Goal: Task Accomplishment & Management: Manage account settings

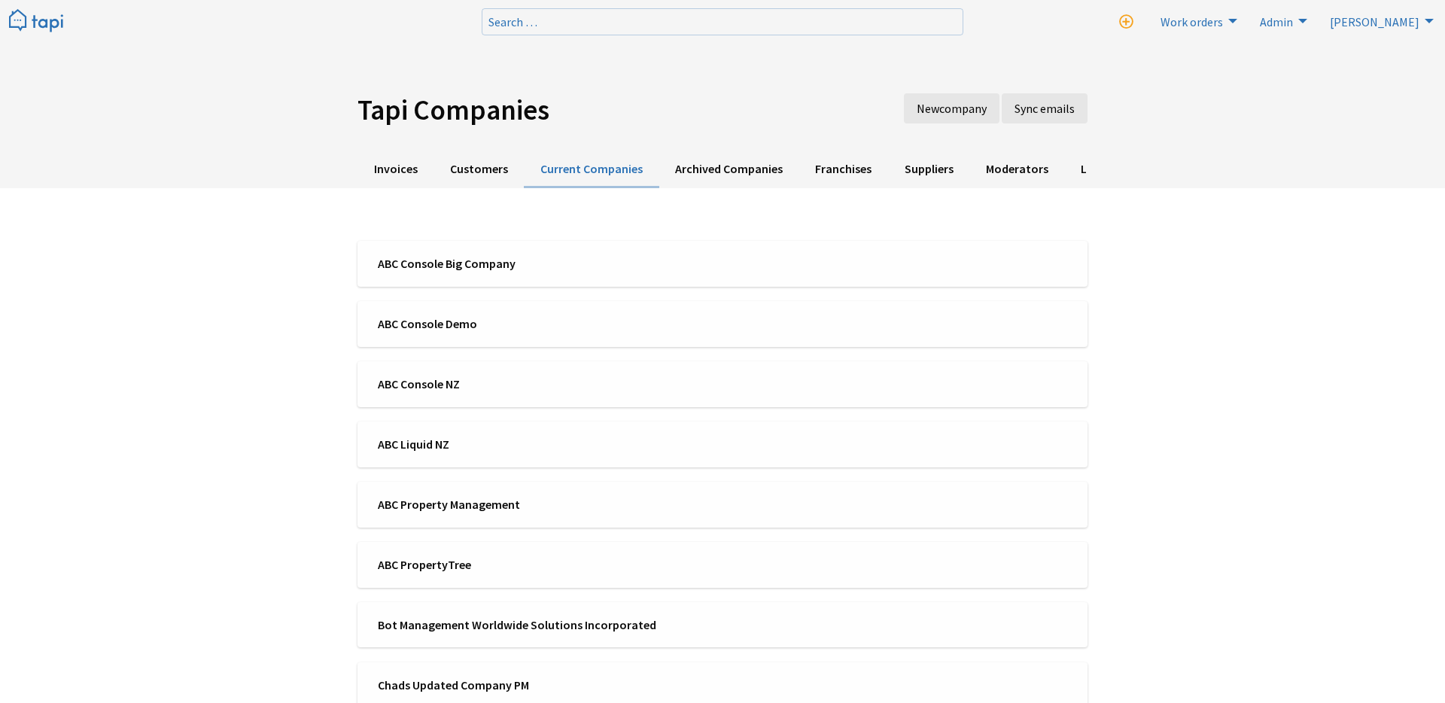
click at [32, 31] on img at bounding box center [36, 21] width 54 height 25
click at [63, 26] on div at bounding box center [241, 21] width 482 height 42
click at [55, 26] on img at bounding box center [36, 21] width 54 height 25
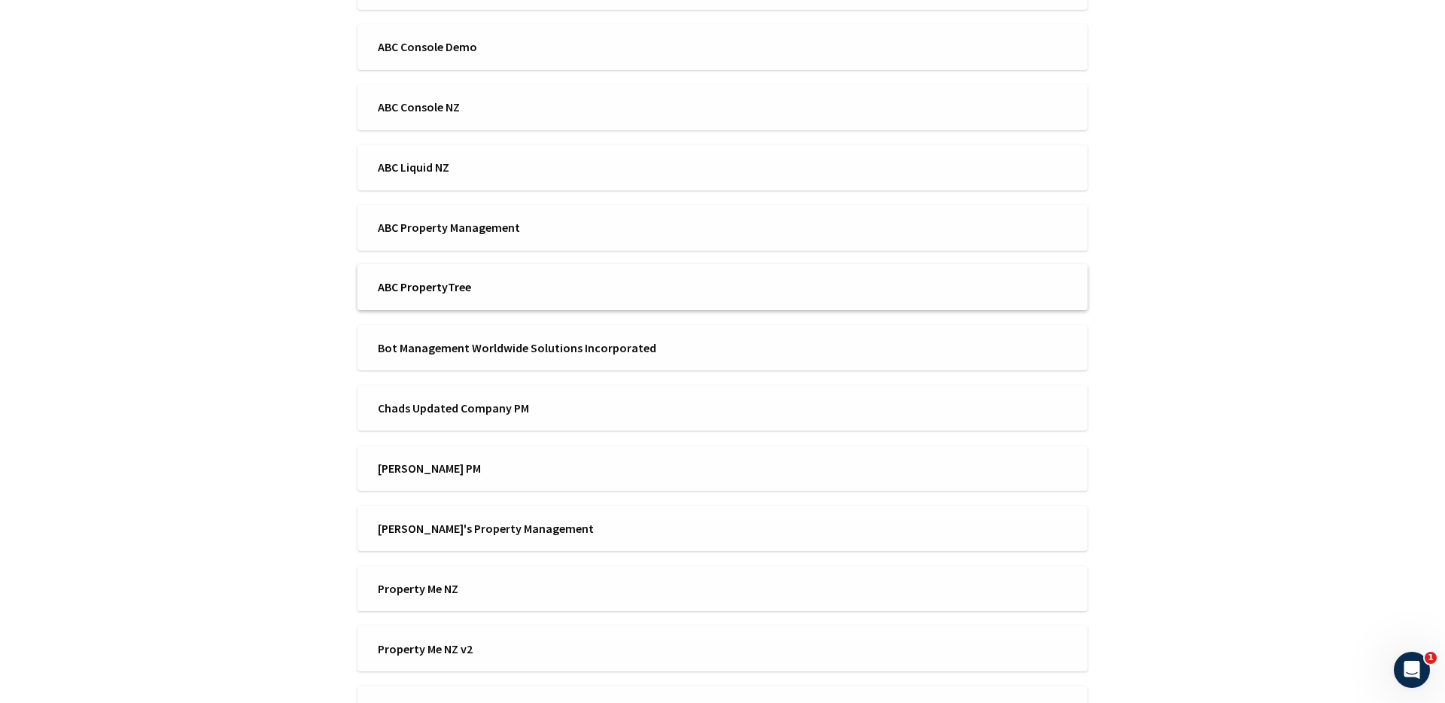
scroll to position [440, 0]
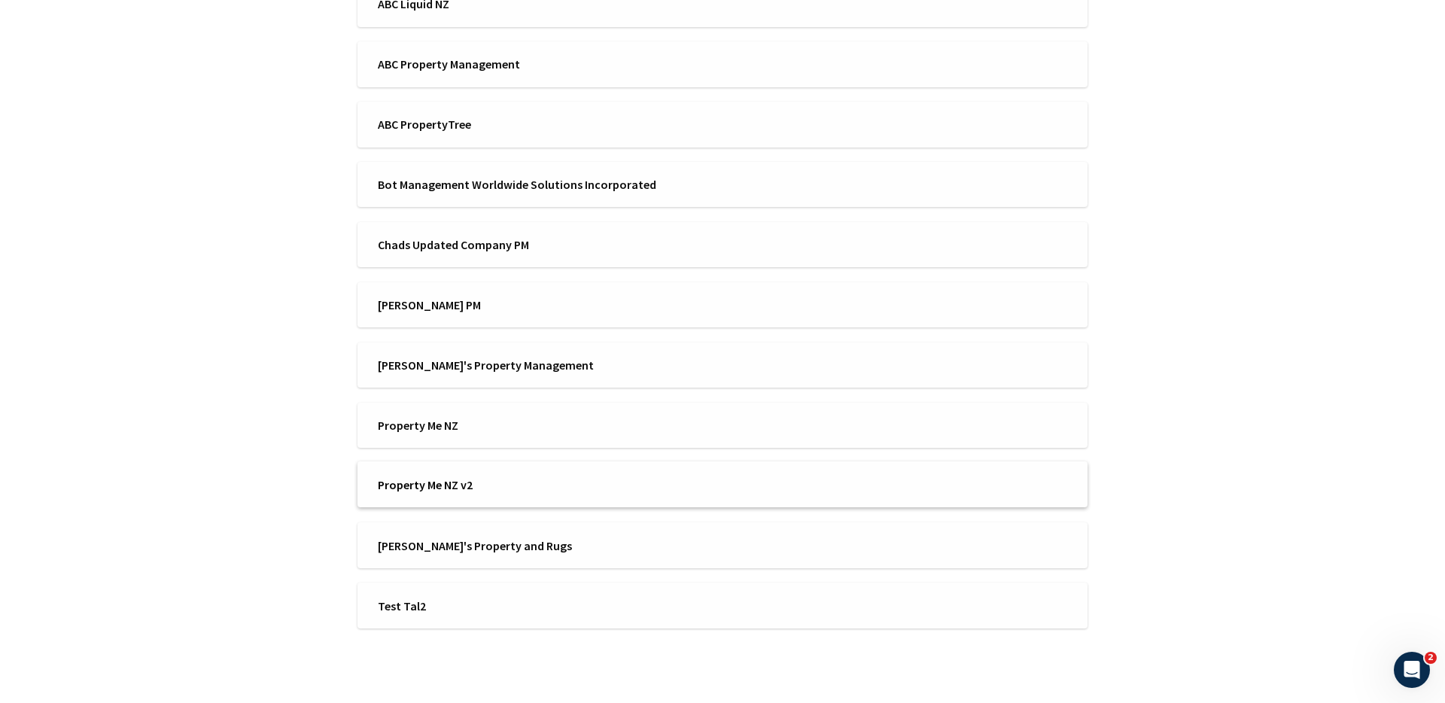
click at [503, 479] on span "Property Me NZ v2" at bounding box center [545, 484] width 335 height 17
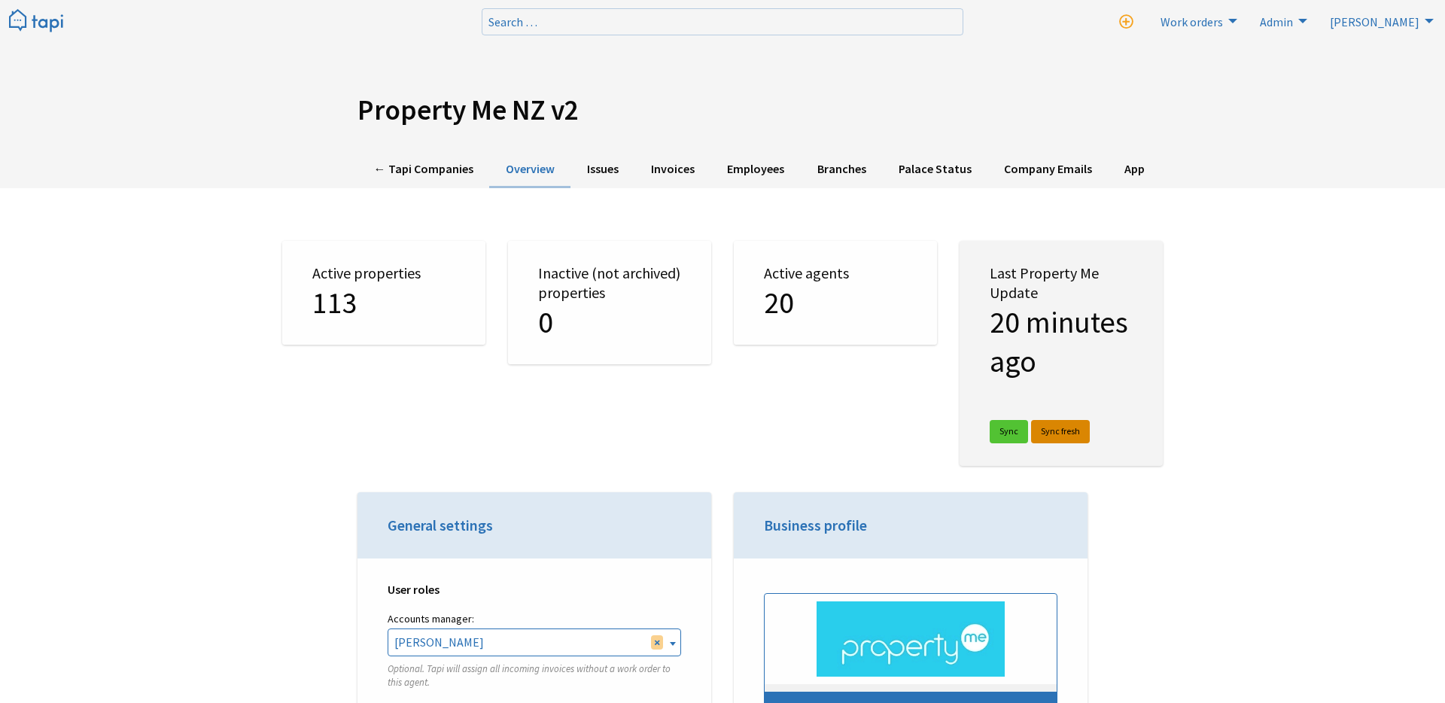
click at [1060, 434] on link "Sync fresh" at bounding box center [1060, 431] width 59 height 23
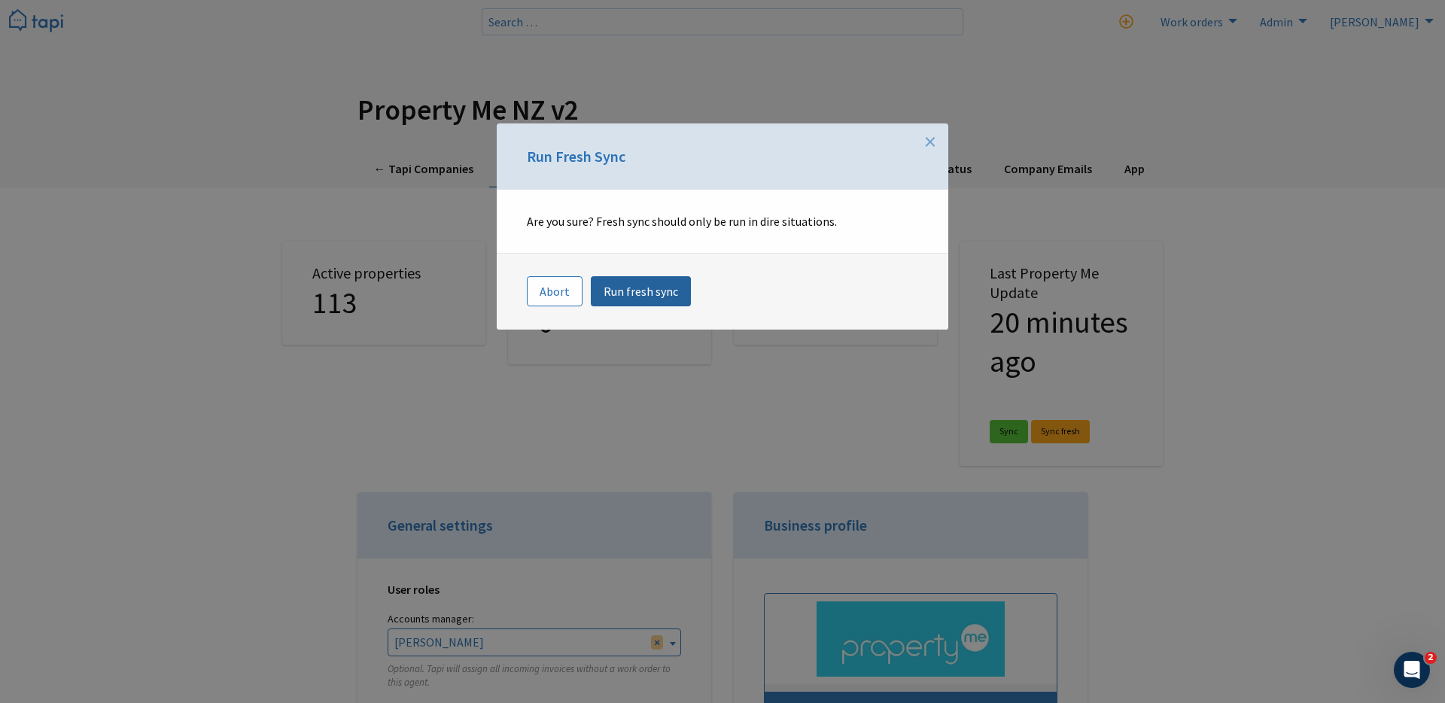
click at [637, 292] on link "Run fresh sync" at bounding box center [641, 291] width 100 height 30
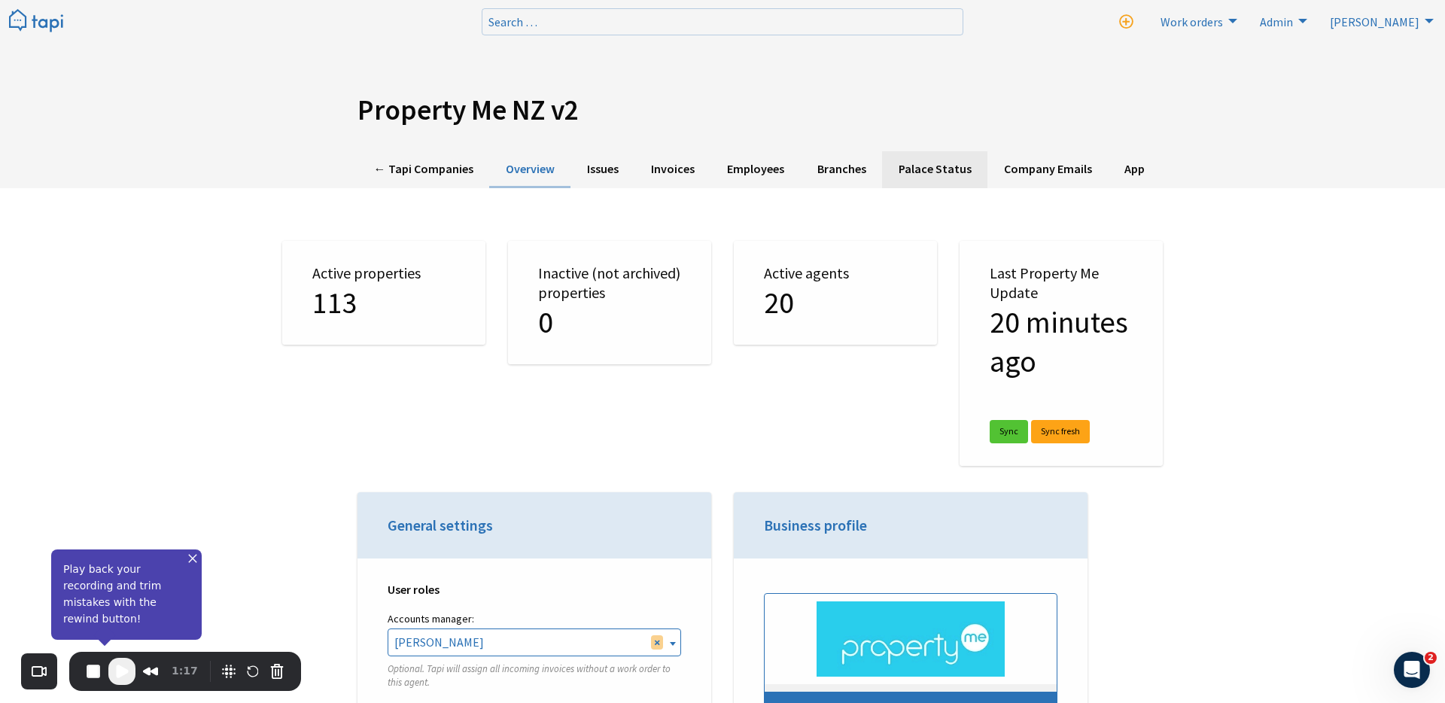
click at [924, 163] on link "Palace Status" at bounding box center [934, 169] width 105 height 37
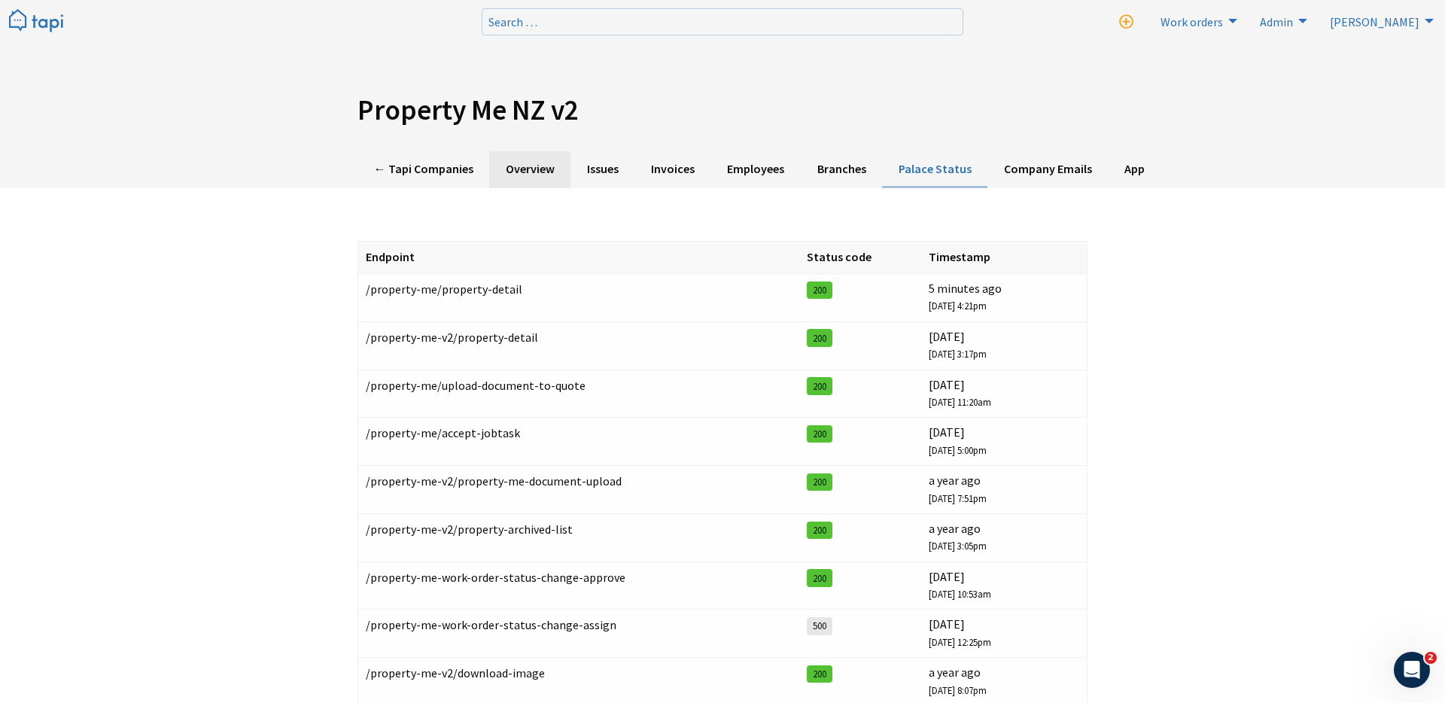
click at [522, 170] on link "Overview" at bounding box center [529, 169] width 81 height 37
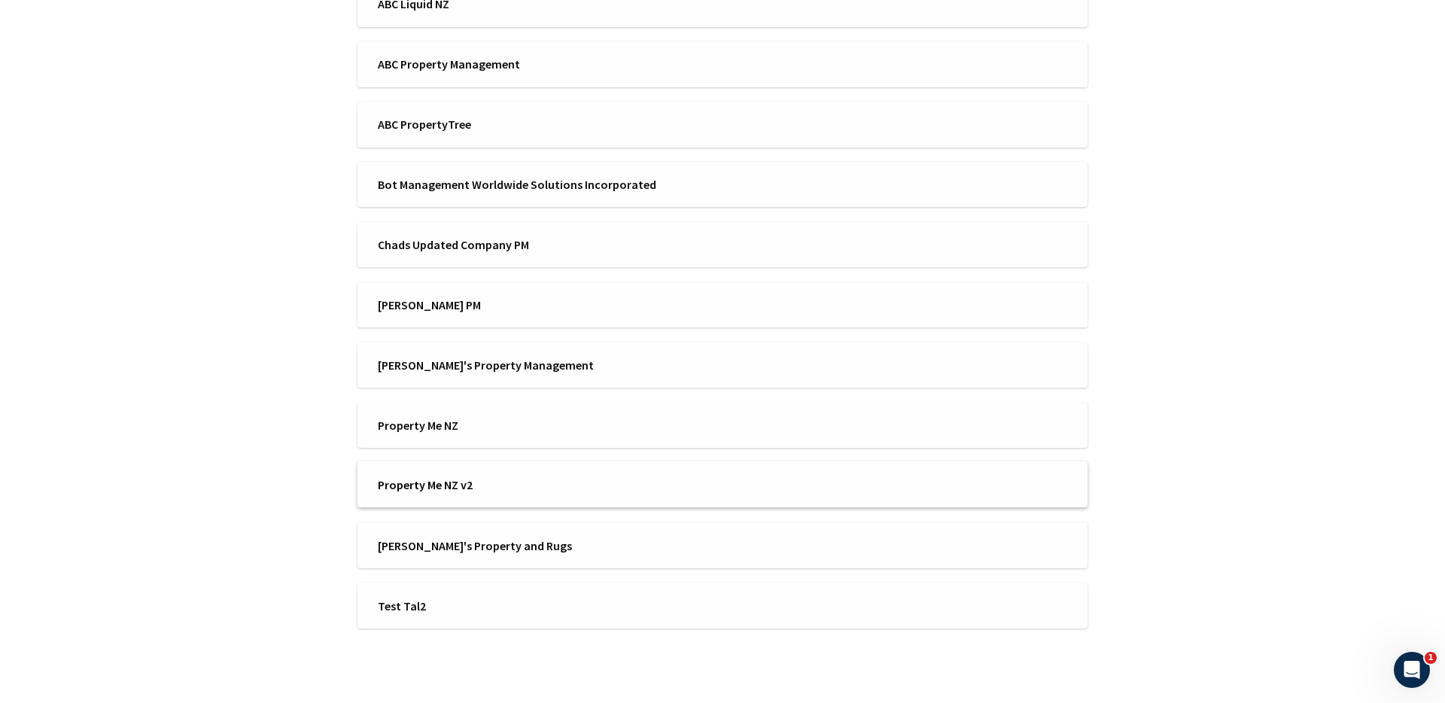
click at [427, 482] on span "Property Me NZ v2" at bounding box center [545, 484] width 335 height 17
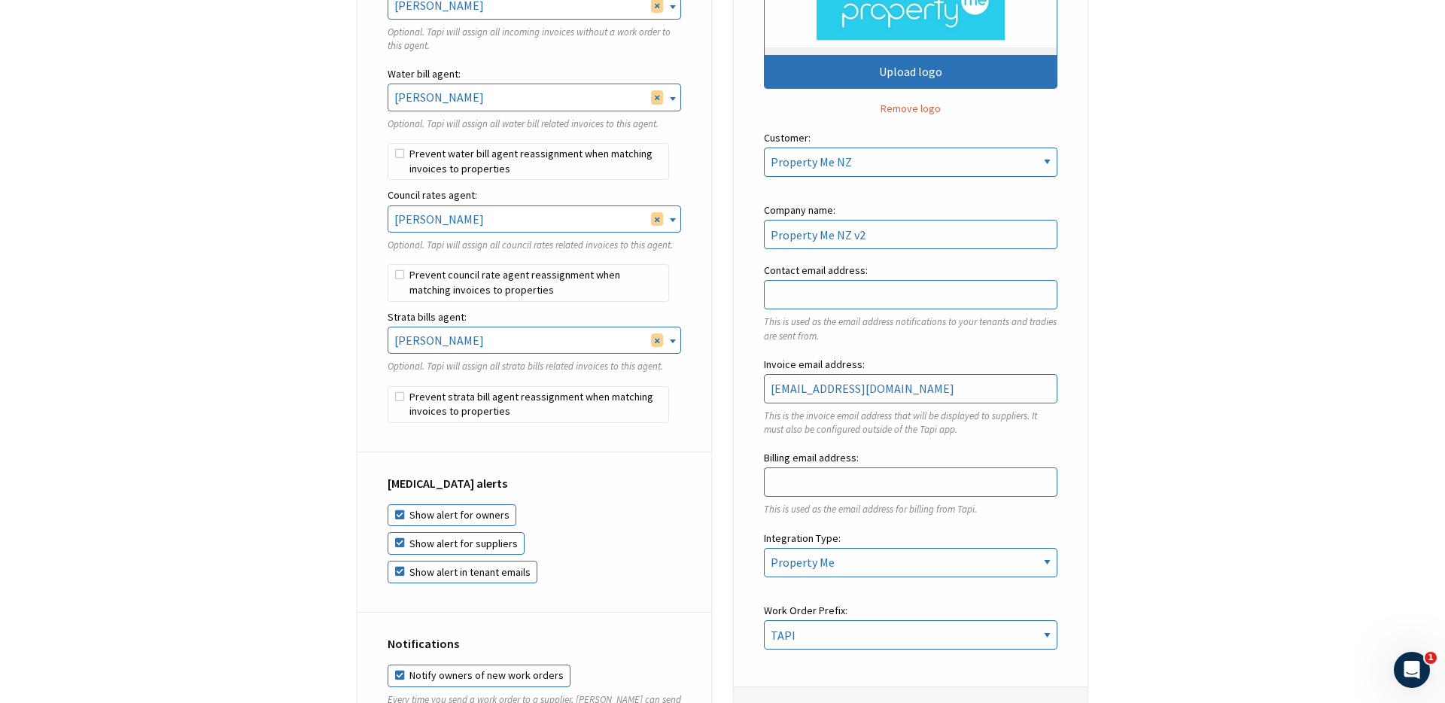
scroll to position [458, 0]
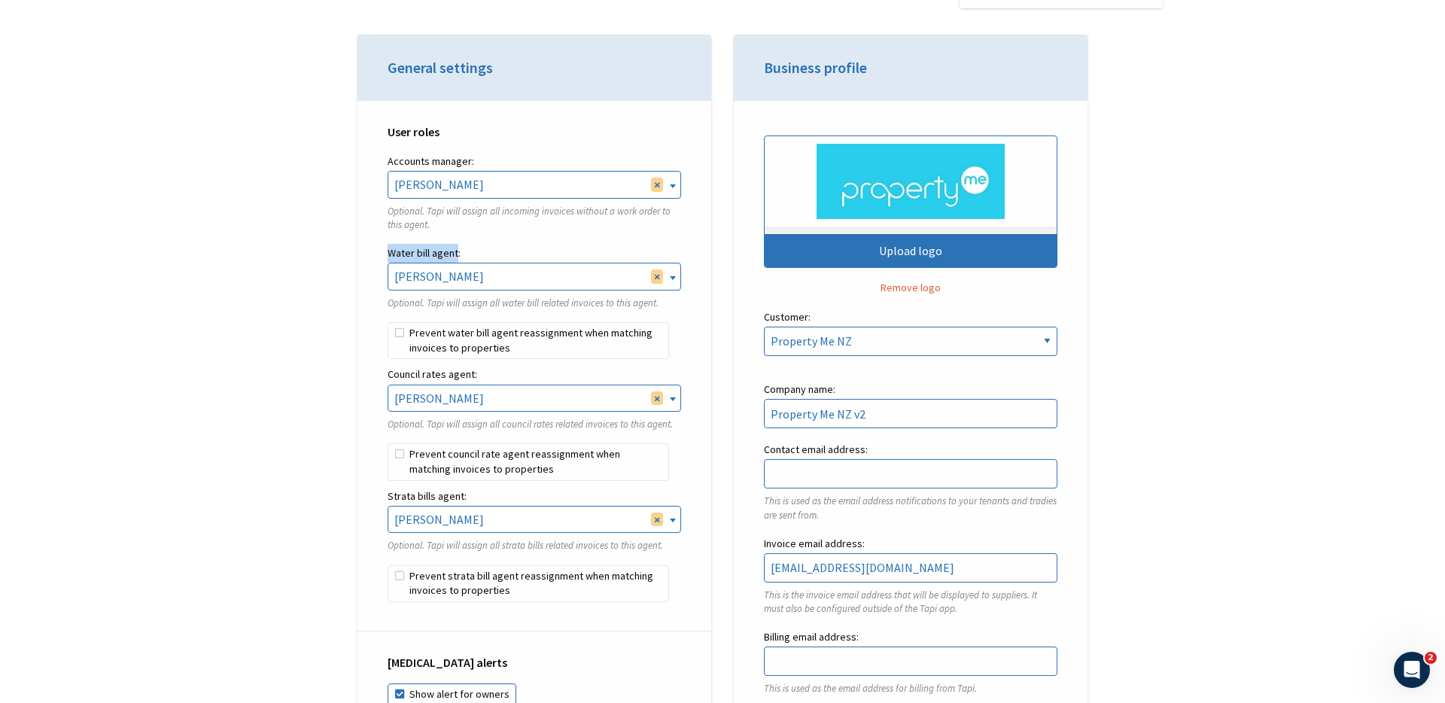
drag, startPoint x: 388, startPoint y: 256, endPoint x: 455, endPoint y: 256, distance: 66.2
click at [455, 256] on label "Water bill agent:" at bounding box center [535, 253] width 294 height 19
